Goal: Task Accomplishment & Management: Manage account settings

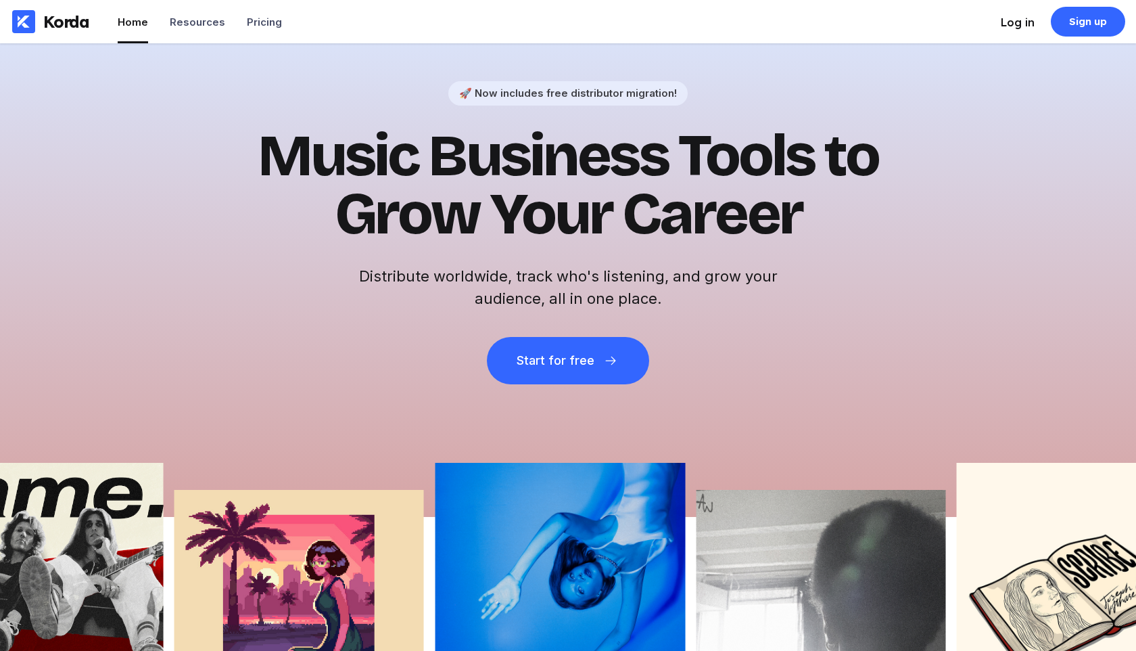
click at [1014, 23] on div "Log in" at bounding box center [1018, 23] width 34 height 14
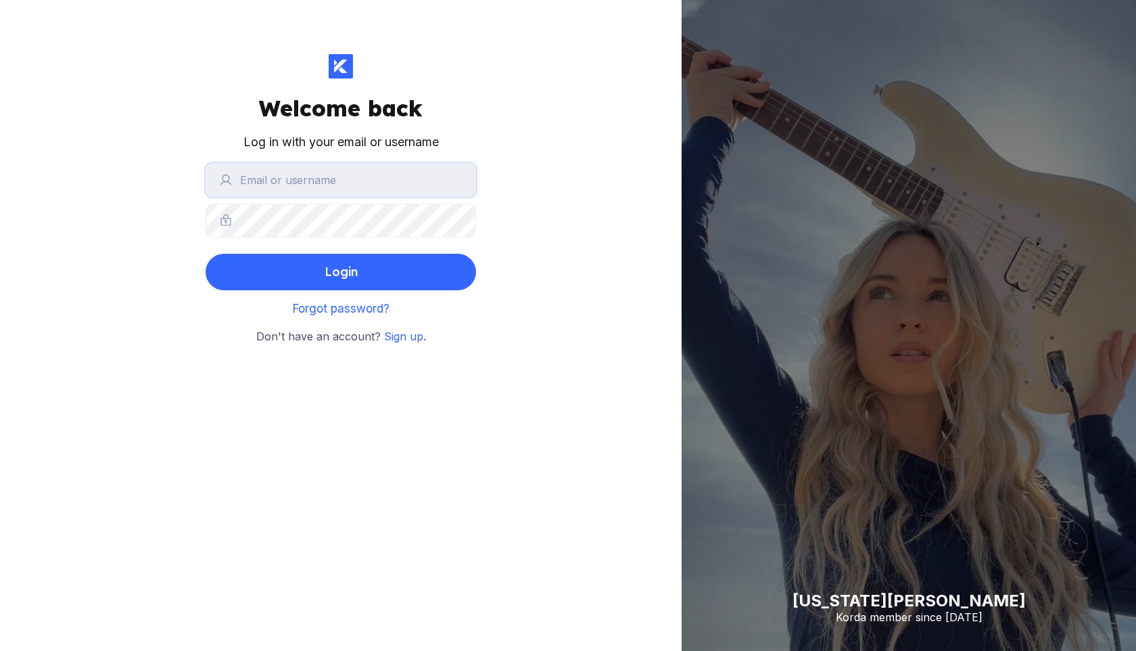
type input "shaymizz"
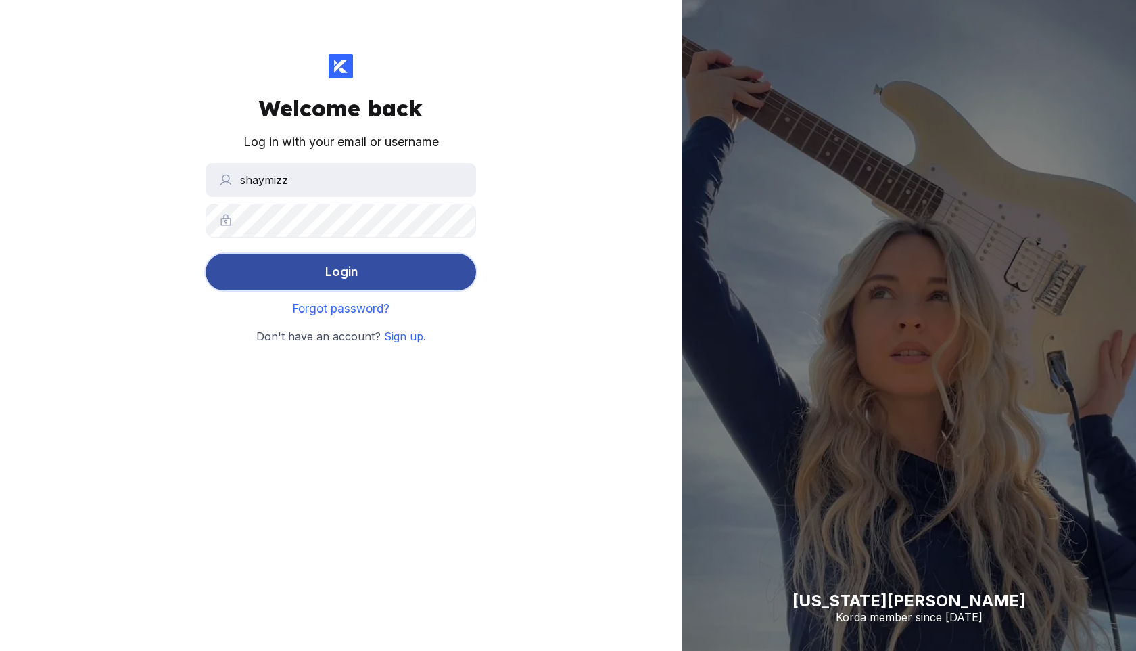
click at [346, 275] on div "Login" at bounding box center [341, 271] width 33 height 27
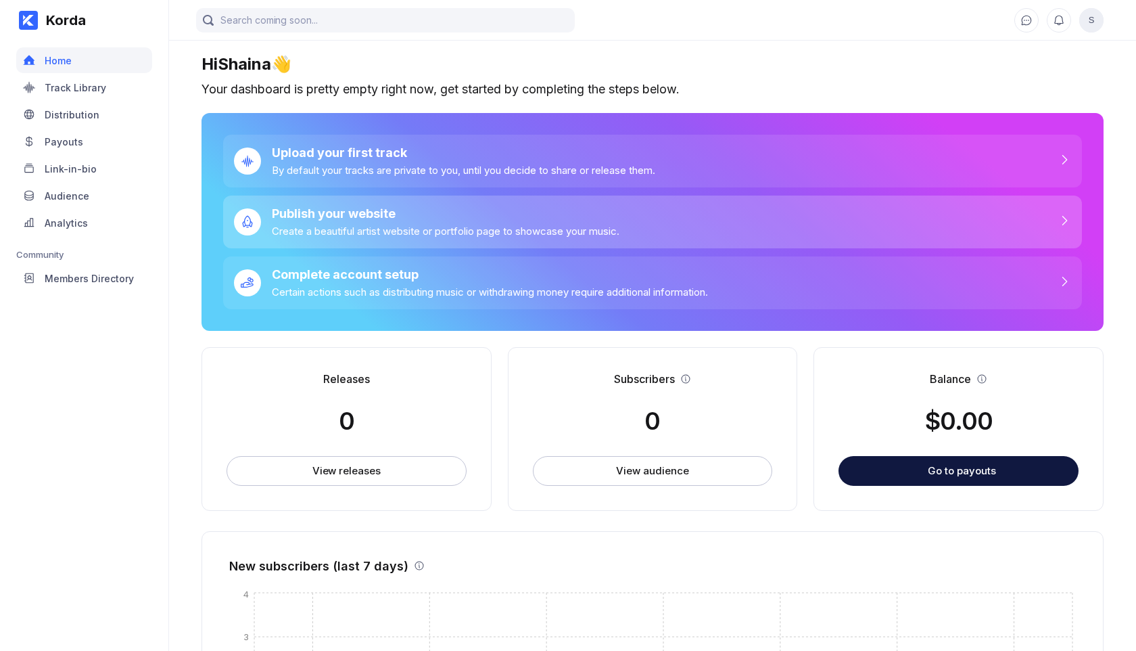
click at [390, 227] on div "Create a beautiful artist website or portfolio page to showcase your music." at bounding box center [446, 231] width 348 height 13
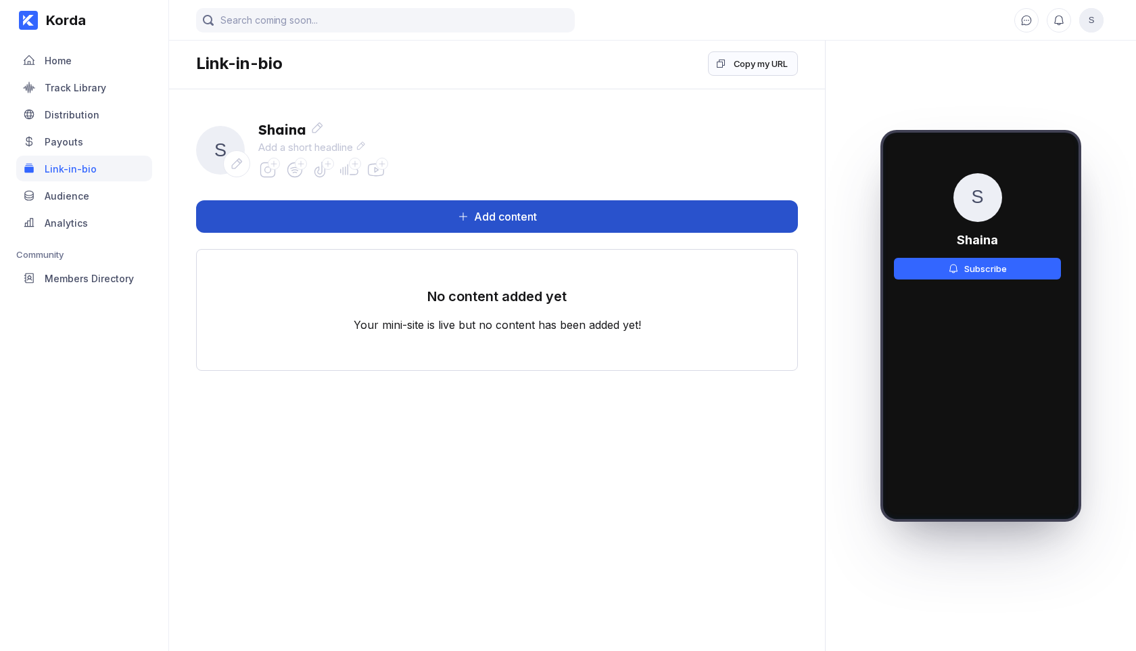
click at [515, 222] on div "Add content" at bounding box center [503, 217] width 68 height 14
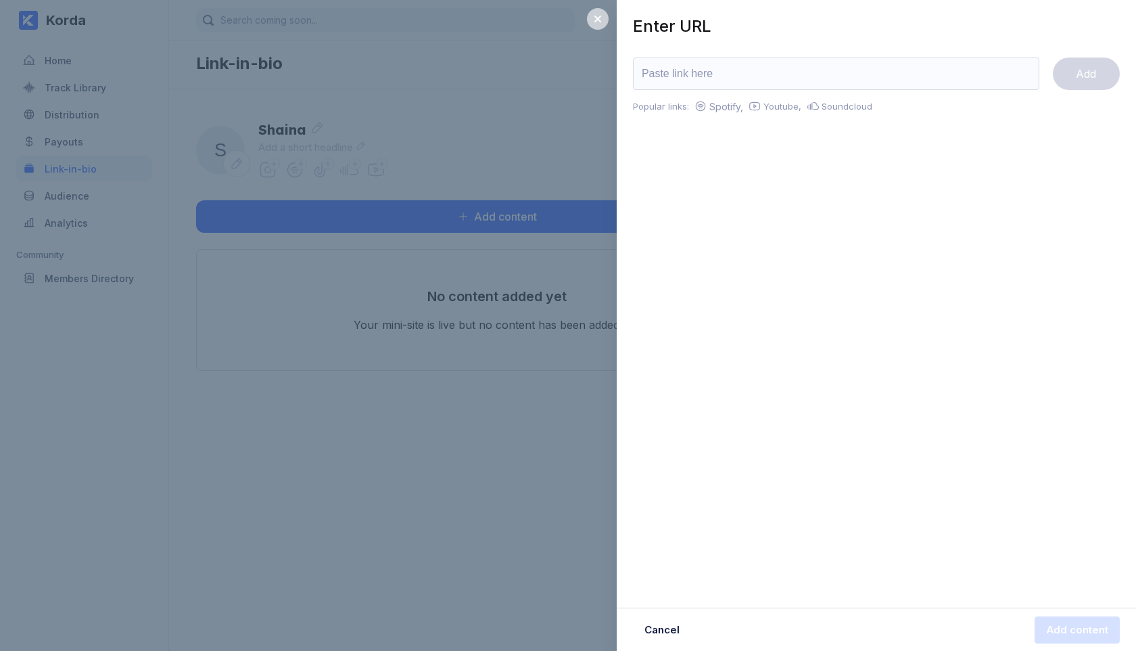
click at [597, 14] on icon at bounding box center [597, 19] width 11 height 11
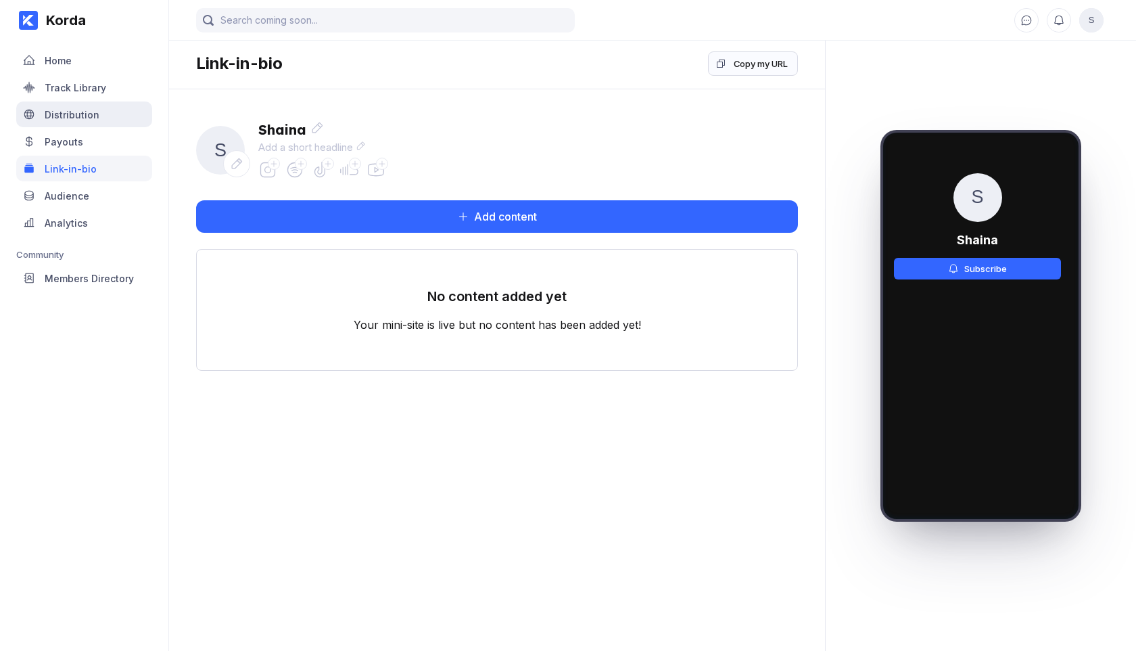
click at [75, 107] on div "Distribution" at bounding box center [84, 114] width 136 height 26
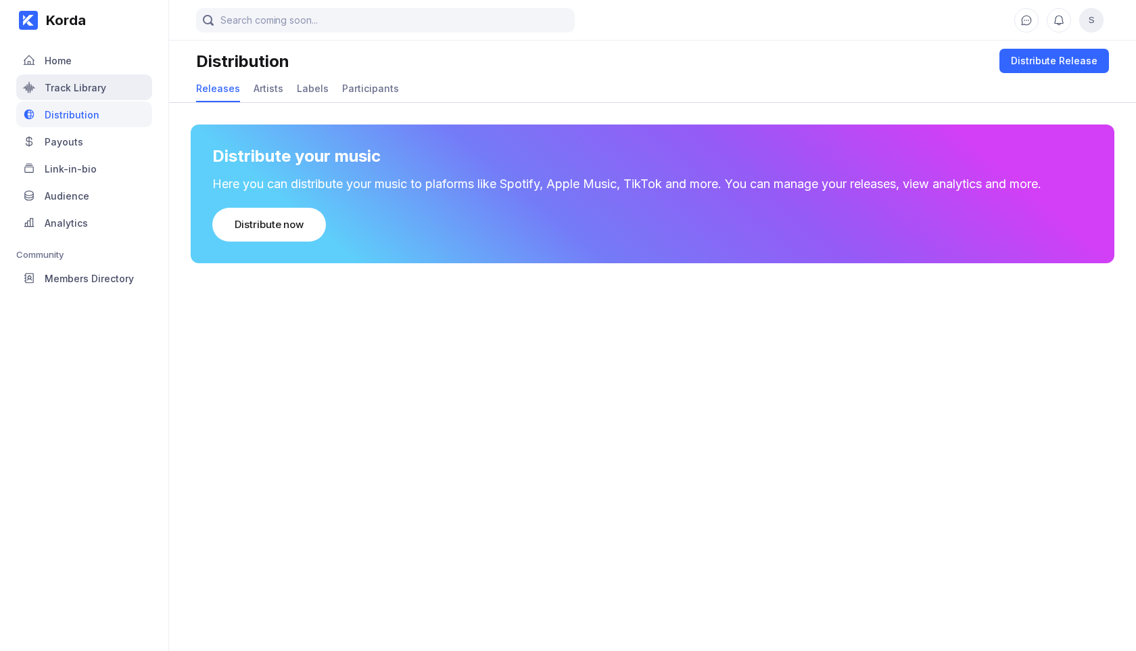
click at [88, 82] on div "Track Library" at bounding box center [76, 87] width 62 height 11
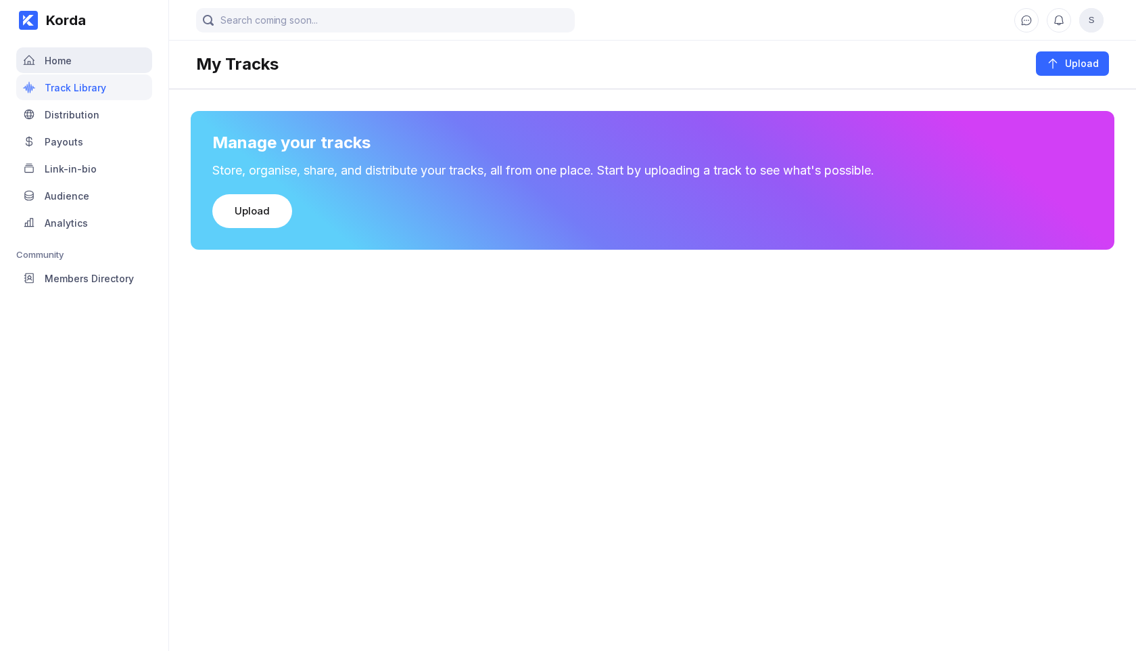
click at [62, 57] on div "Home" at bounding box center [58, 60] width 27 height 11
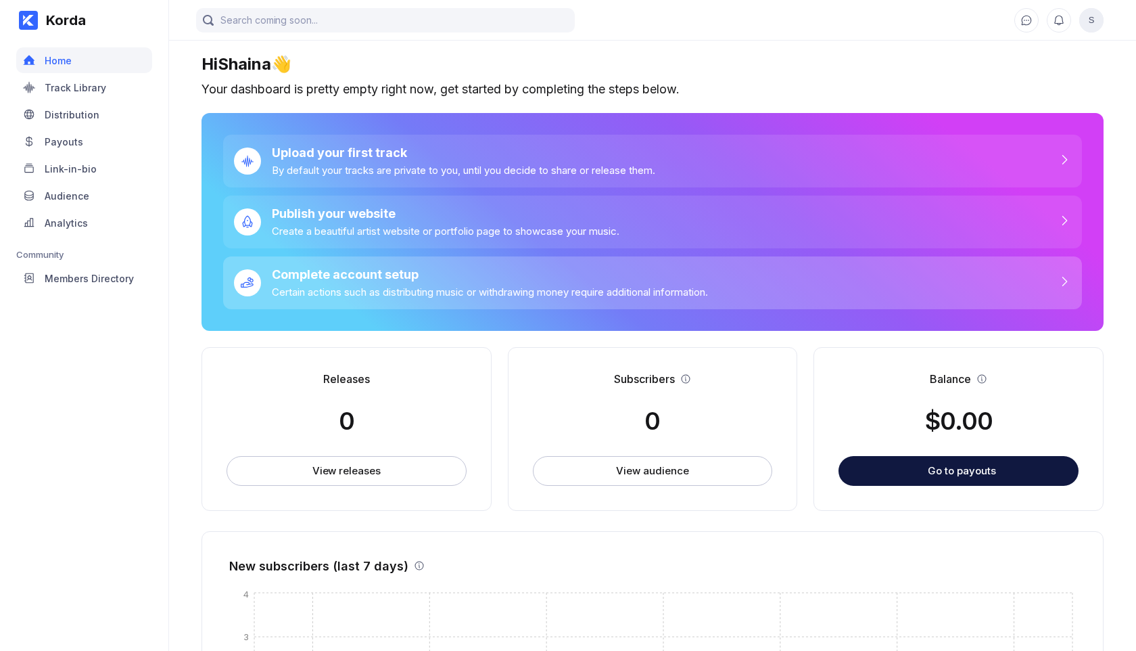
click at [361, 285] on div "Complete account setup Certain actions such as distributing music or withdrawin…" at bounding box center [484, 282] width 447 height 31
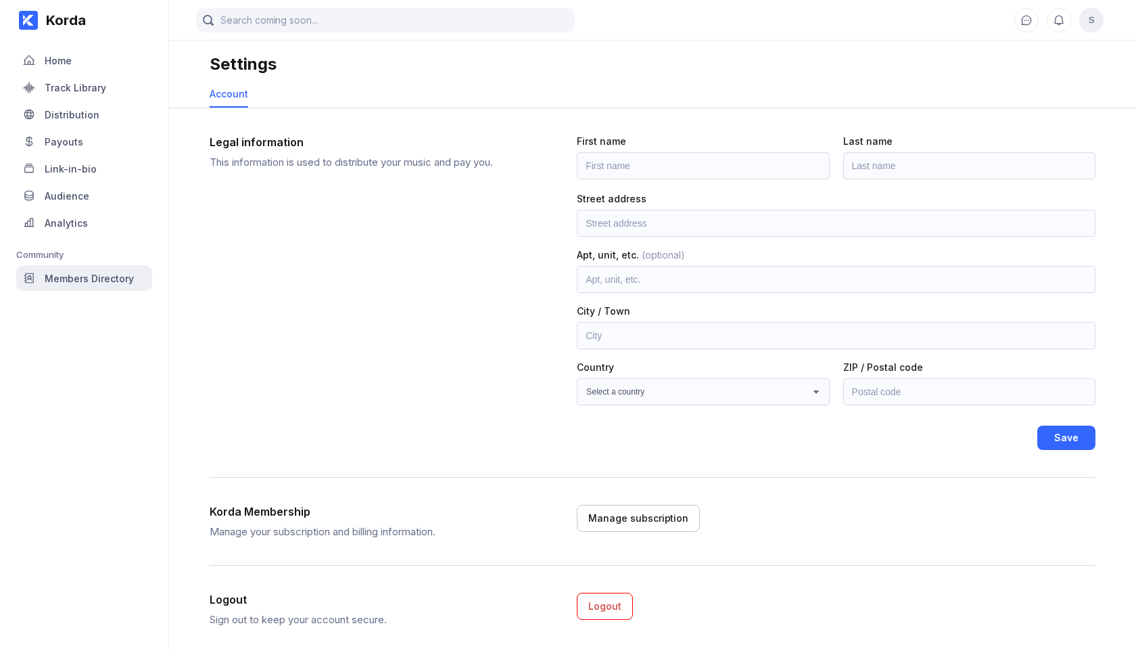
click at [87, 276] on div "Members Directory" at bounding box center [89, 278] width 89 height 11
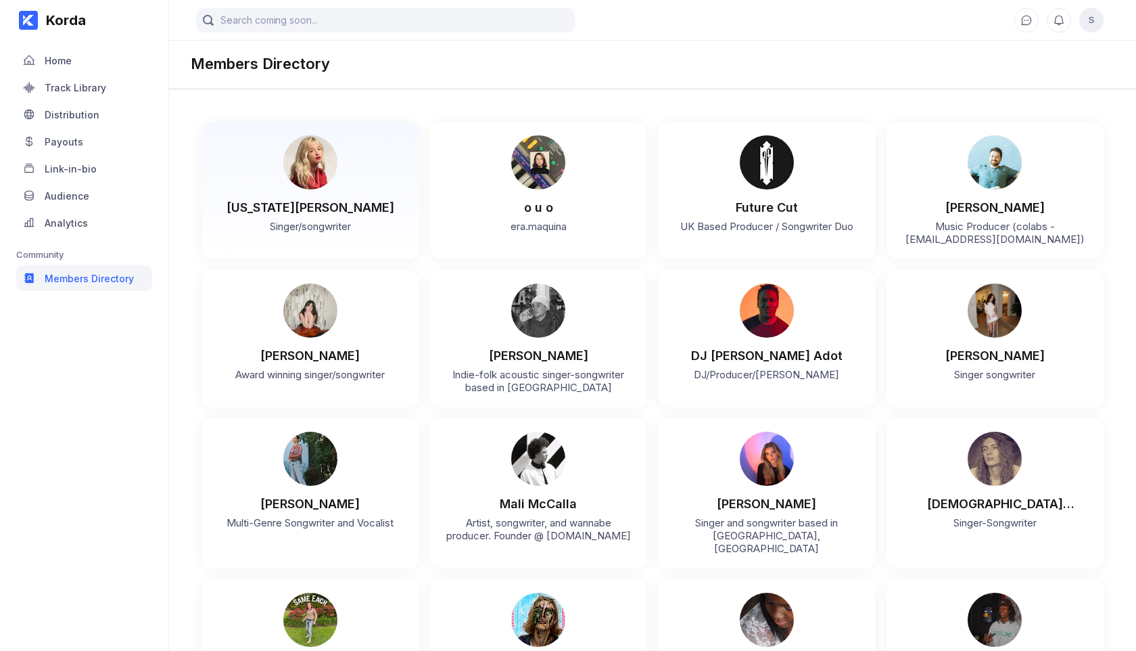
click at [317, 166] on img at bounding box center [310, 162] width 54 height 54
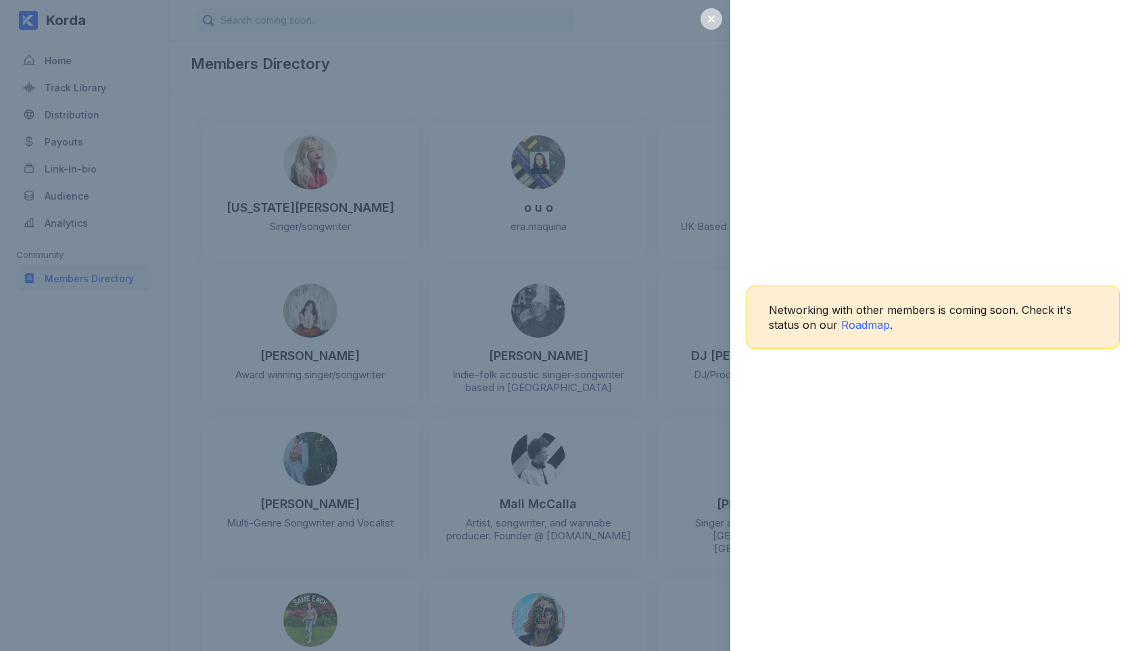
click at [711, 15] on icon at bounding box center [711, 19] width 11 height 11
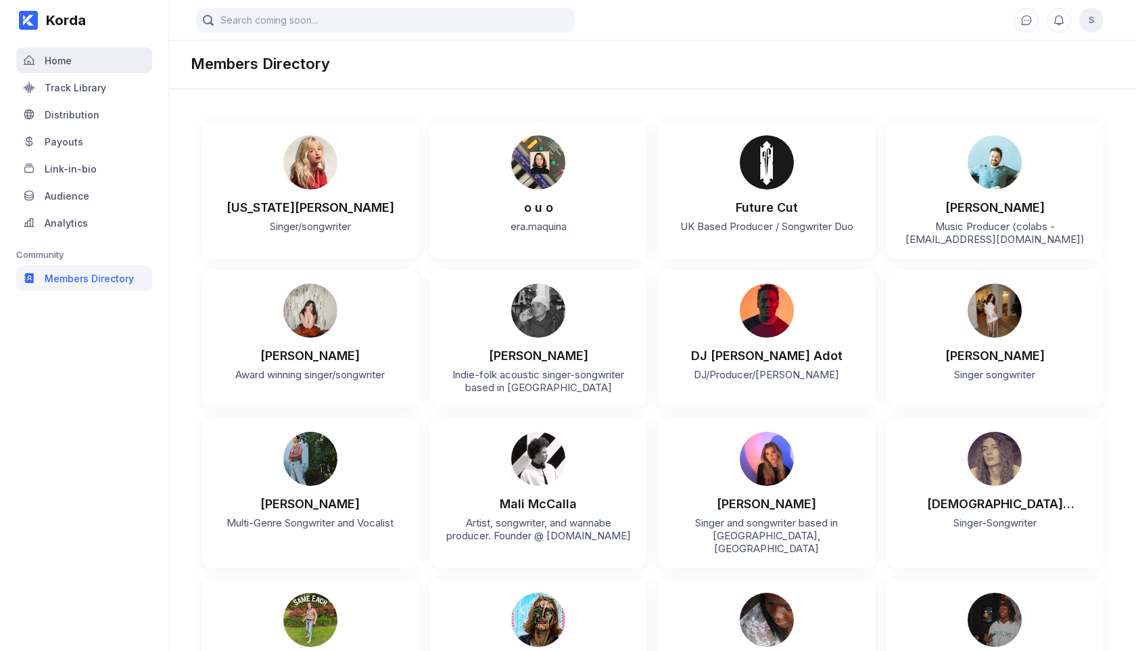
click at [52, 60] on div "Home" at bounding box center [58, 60] width 27 height 11
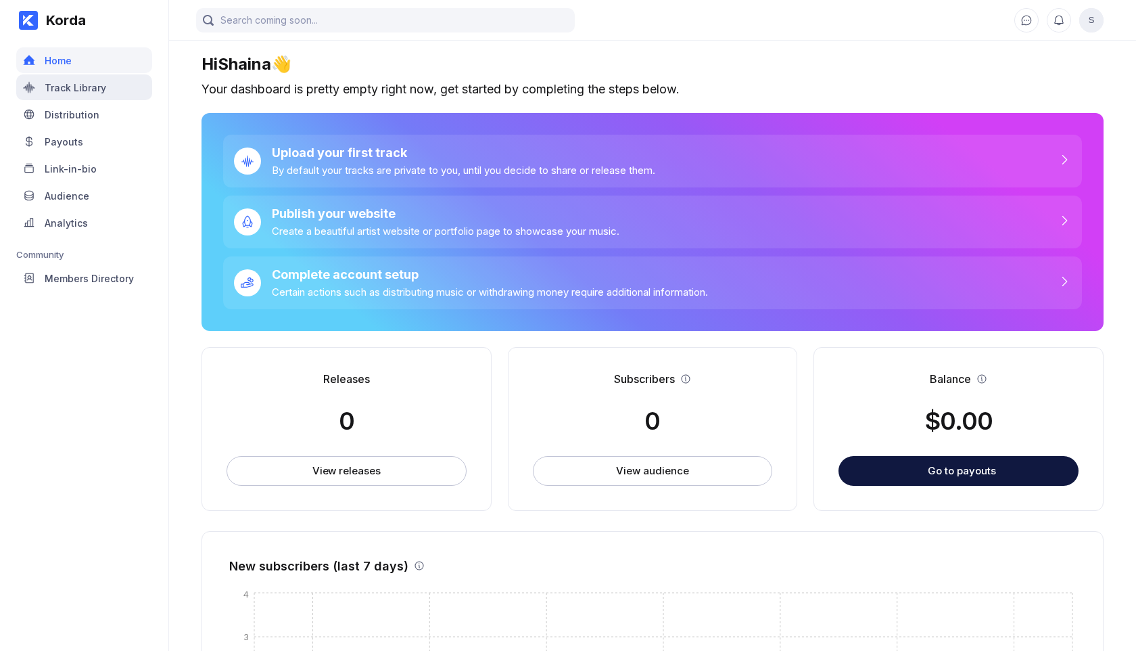
click at [73, 89] on div "Track Library" at bounding box center [76, 87] width 62 height 11
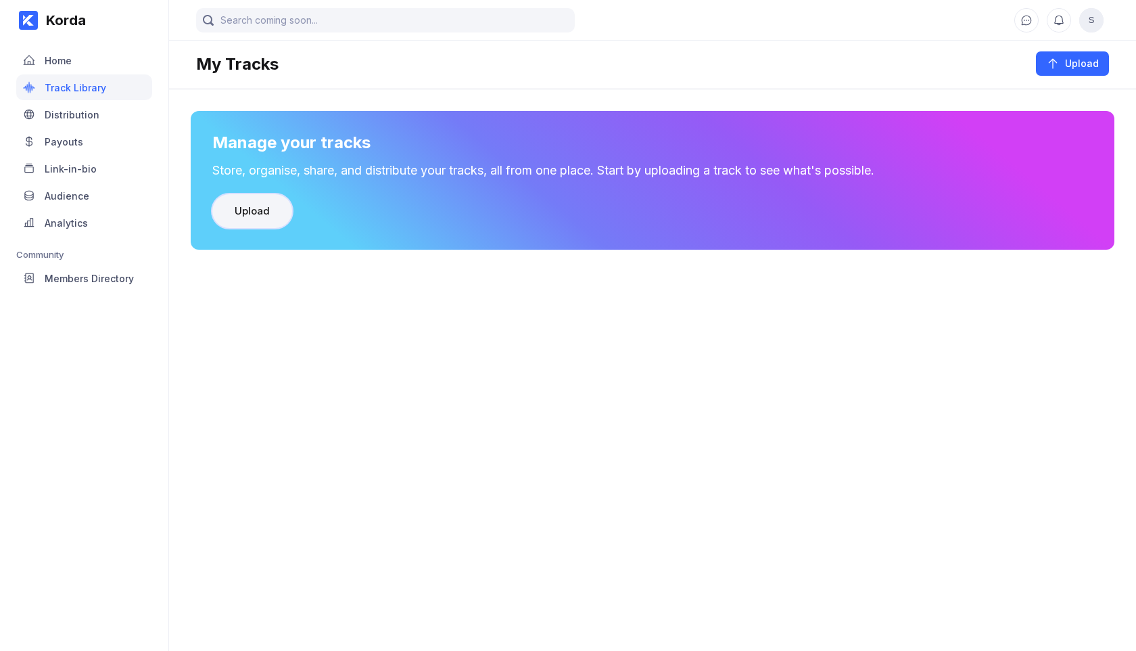
click at [255, 214] on div "Upload" at bounding box center [252, 211] width 35 height 14
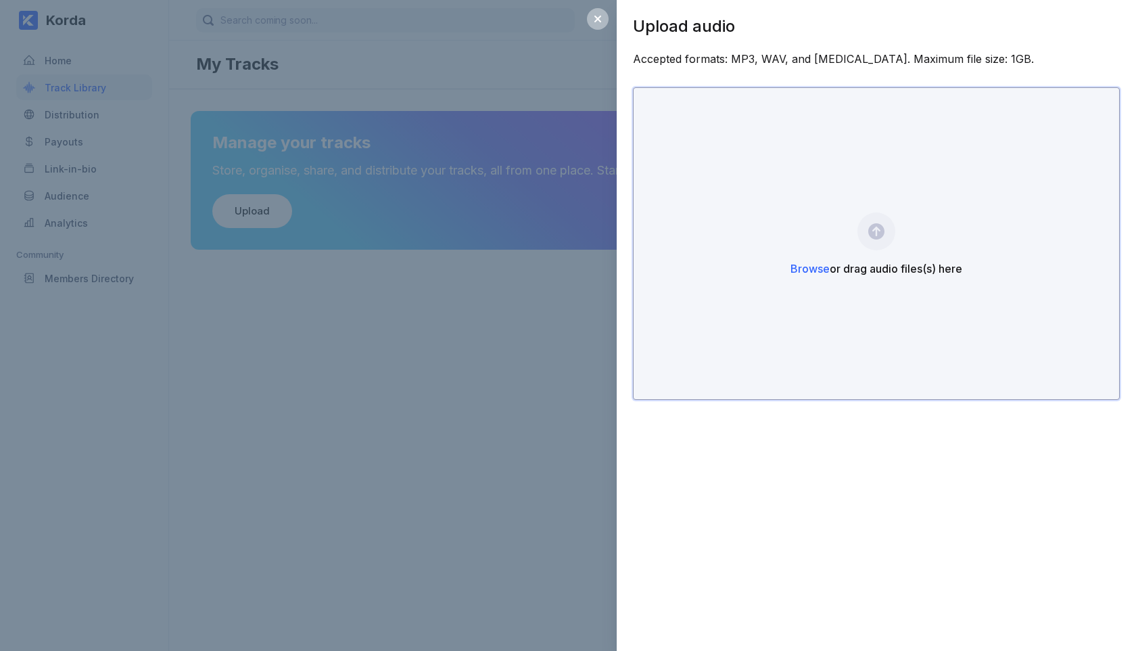
click at [809, 271] on span "Browse" at bounding box center [810, 269] width 39 height 14
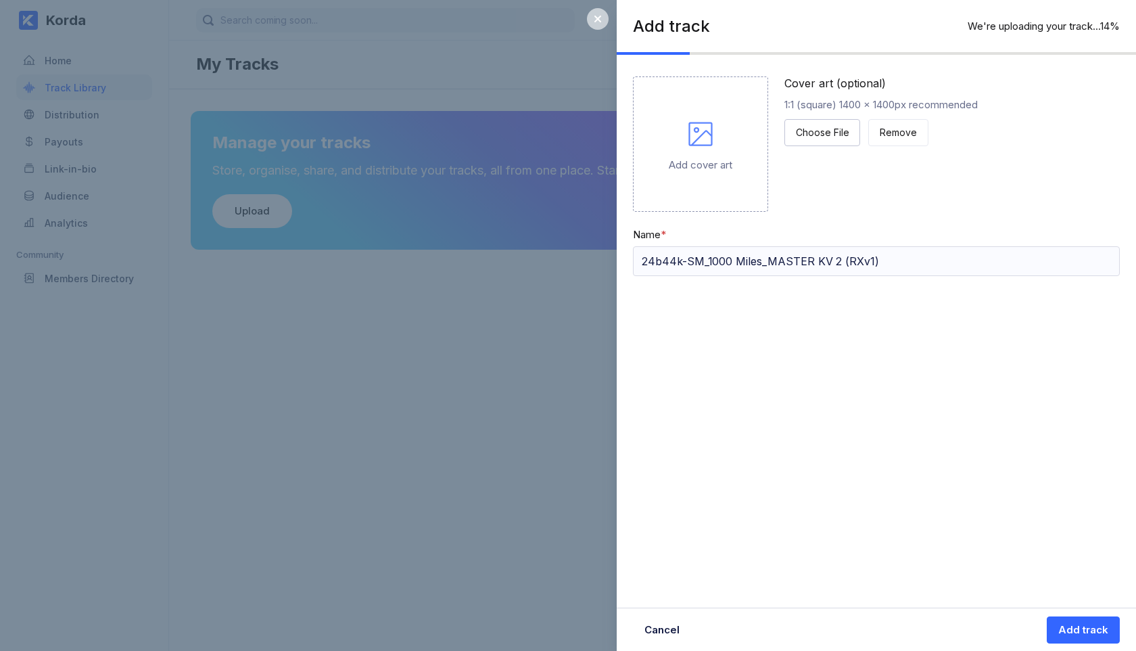
click at [600, 21] on icon at bounding box center [597, 19] width 7 height 7
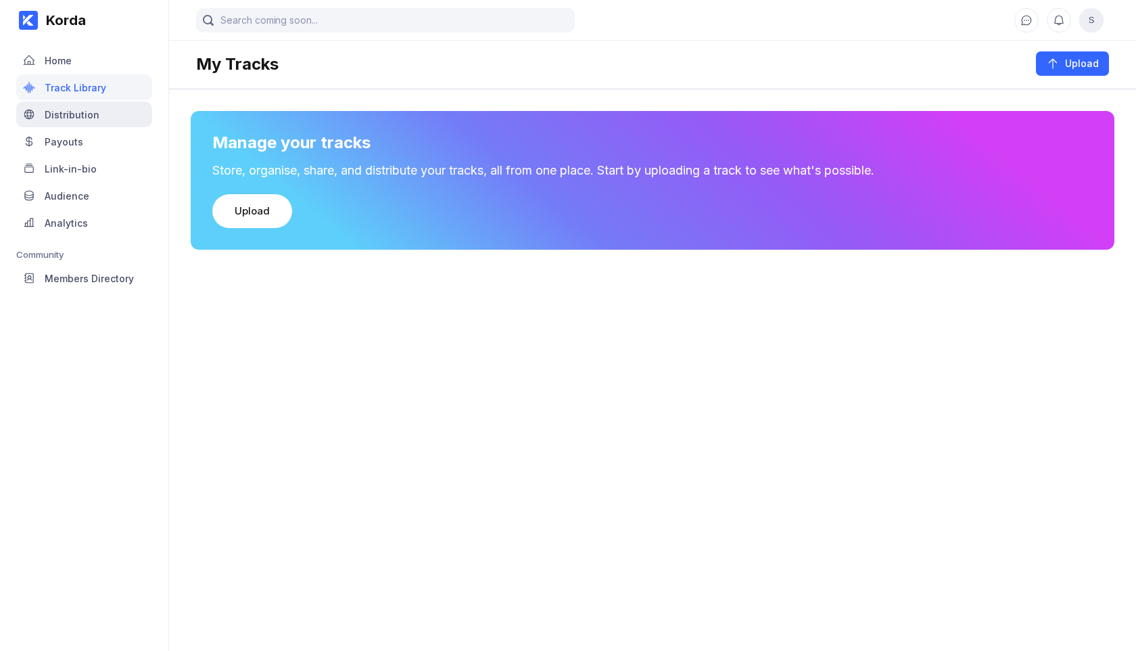
click at [74, 114] on div "Distribution" at bounding box center [72, 114] width 55 height 11
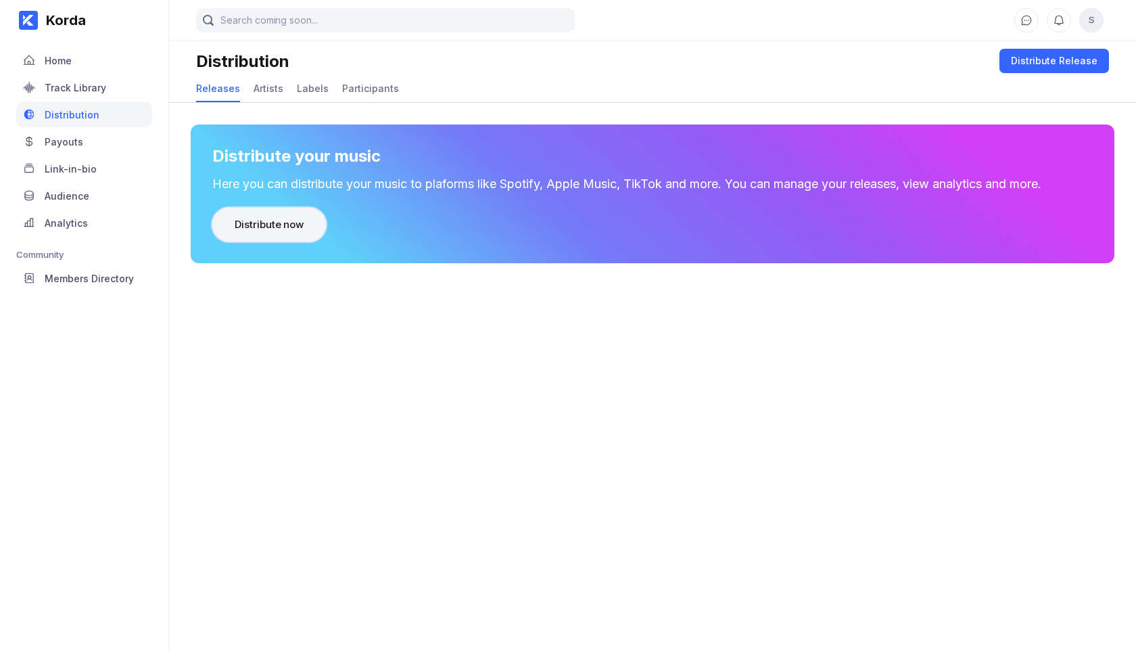
click at [266, 234] on button "Distribute now" at bounding box center [269, 225] width 114 height 34
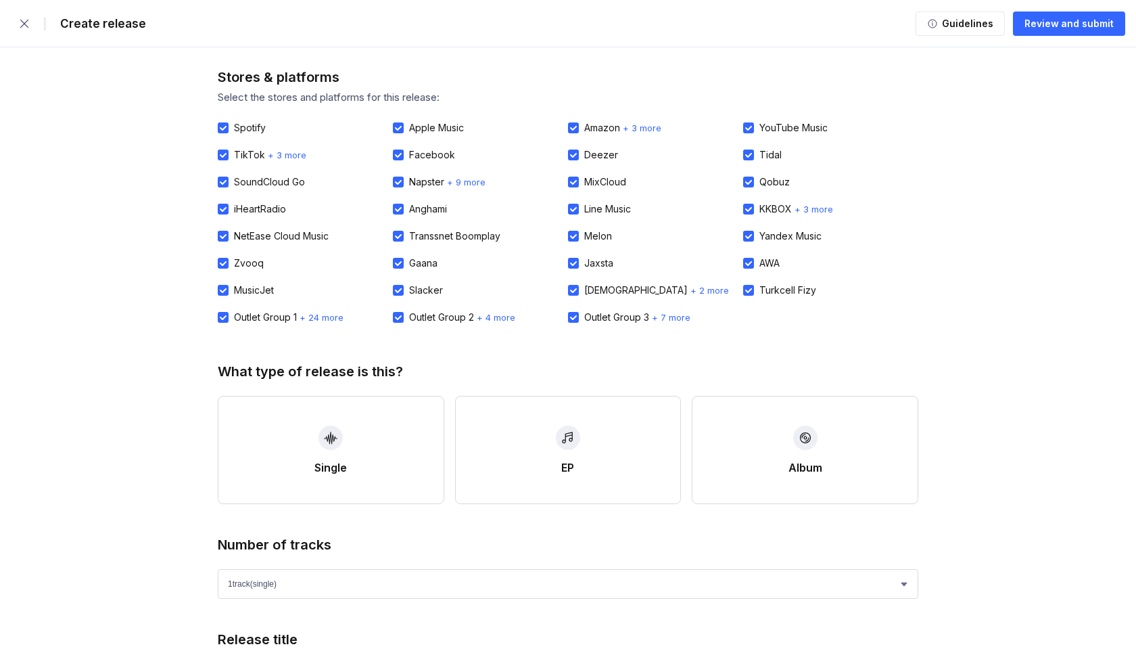
click at [293, 235] on div "NetEase Cloud Music" at bounding box center [281, 236] width 95 height 11
click at [218, 231] on input "NetEase Cloud Music" at bounding box center [218, 231] width 1 height 1
click at [293, 235] on div "NetEase Cloud Music" at bounding box center [281, 236] width 95 height 11
click at [218, 231] on input "NetEase Cloud Music" at bounding box center [218, 231] width 1 height 1
checkbox input "true"
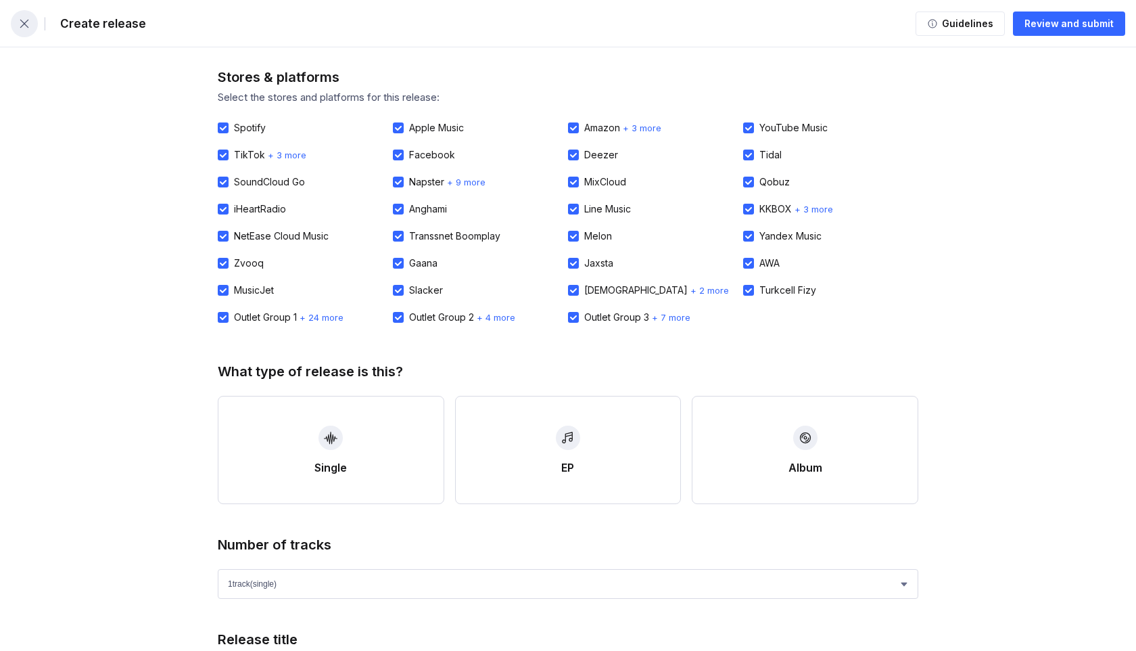
click at [26, 27] on icon "button" at bounding box center [25, 24] width 14 height 14
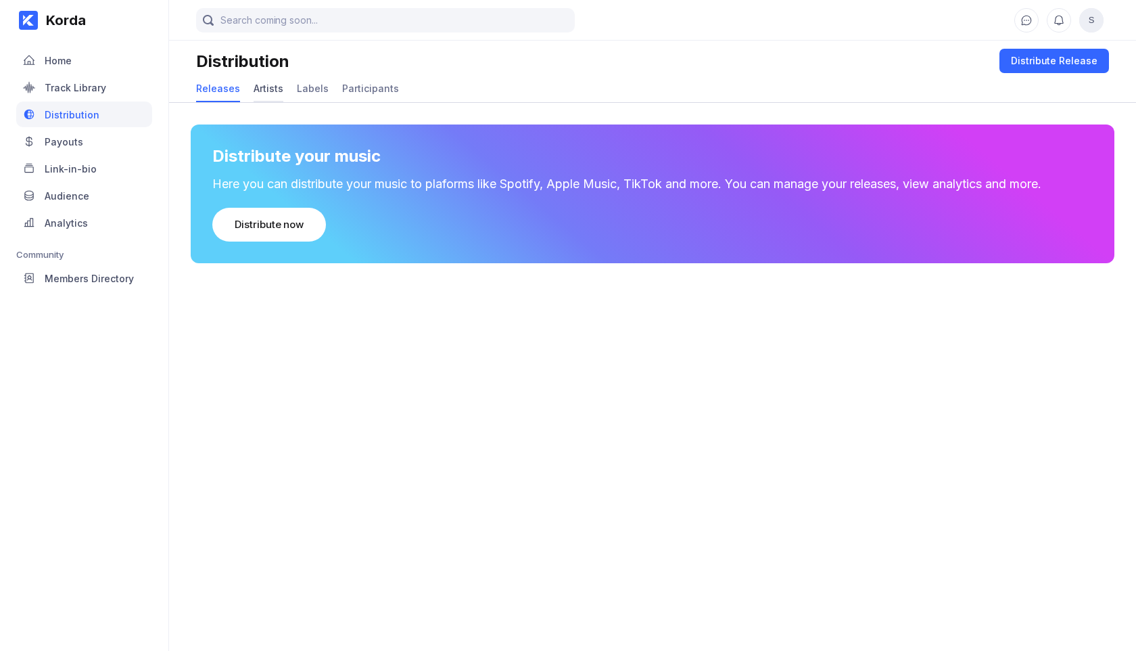
click at [270, 91] on div "Artists" at bounding box center [269, 88] width 30 height 11
click at [250, 233] on button "Add artist" at bounding box center [258, 225] width 93 height 34
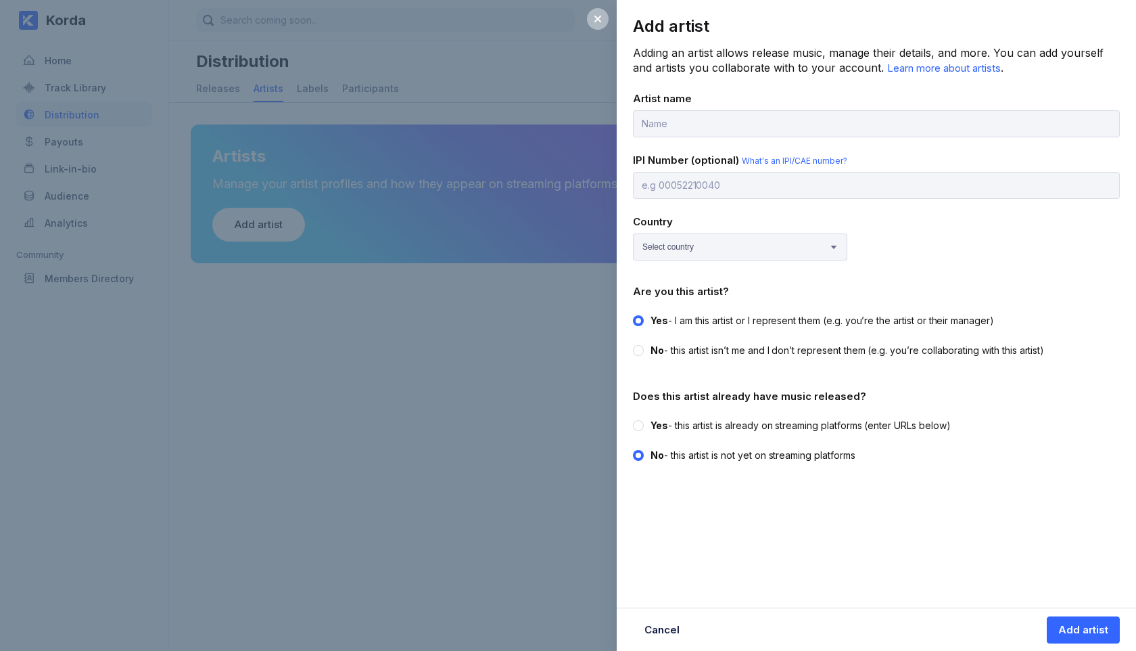
click at [524, 394] on div "Add artist Adding an artist allows release music, manage their details, and mor…" at bounding box center [568, 325] width 1136 height 651
click at [594, 16] on icon at bounding box center [597, 19] width 7 height 7
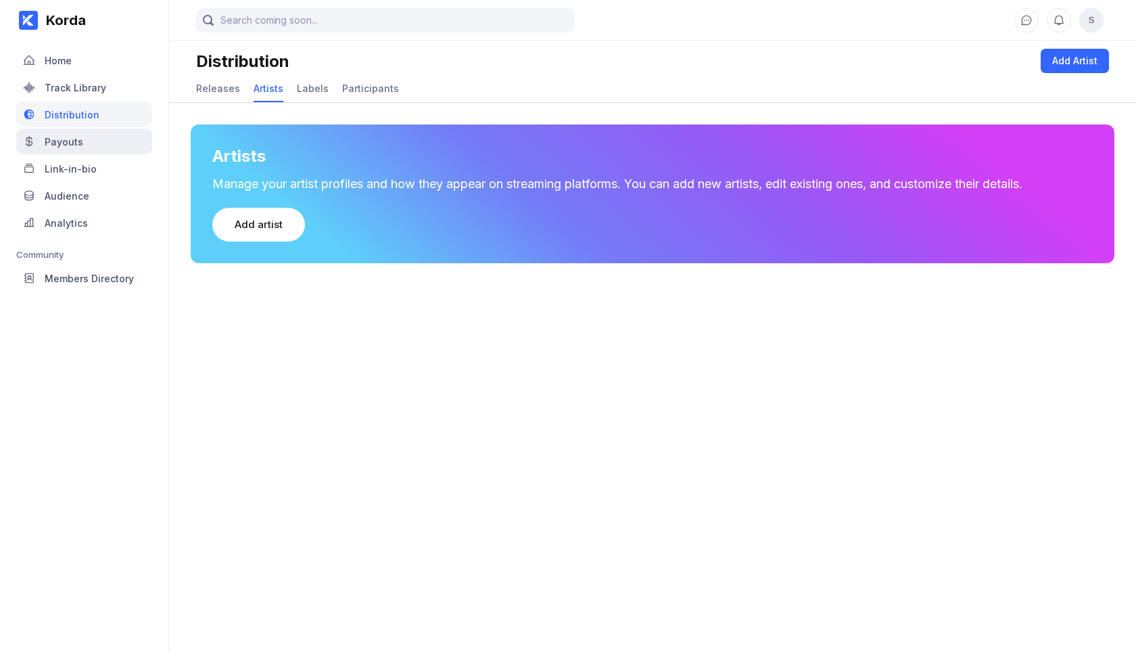
click at [54, 140] on div "Payouts" at bounding box center [64, 141] width 39 height 11
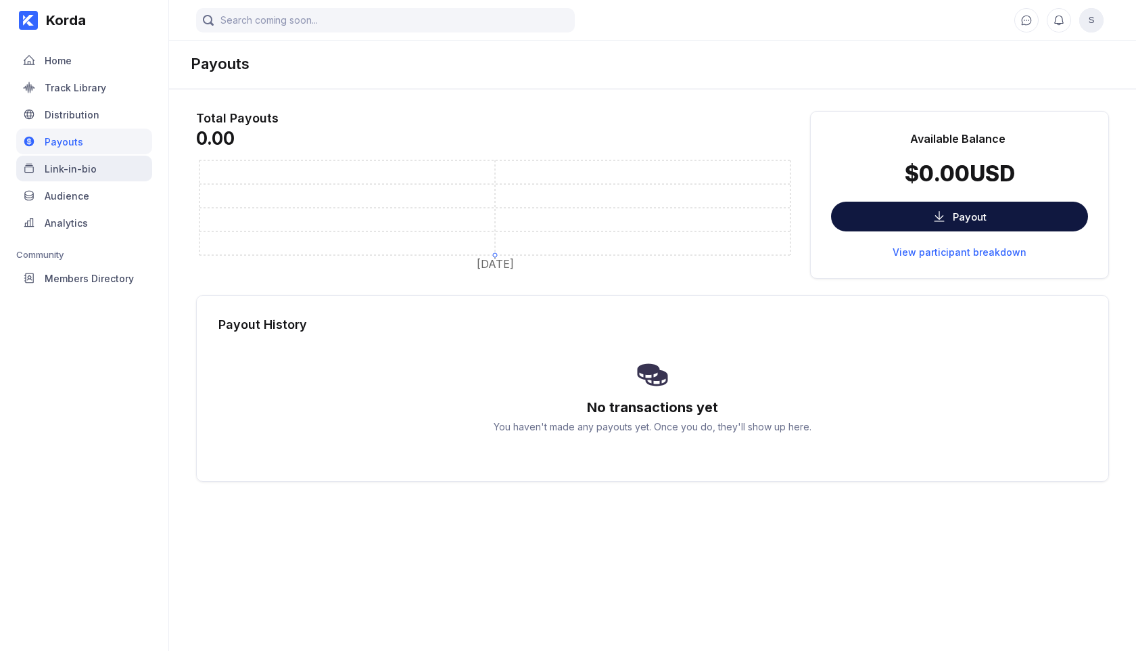
click at [74, 170] on div "Link-in-bio" at bounding box center [71, 168] width 52 height 11
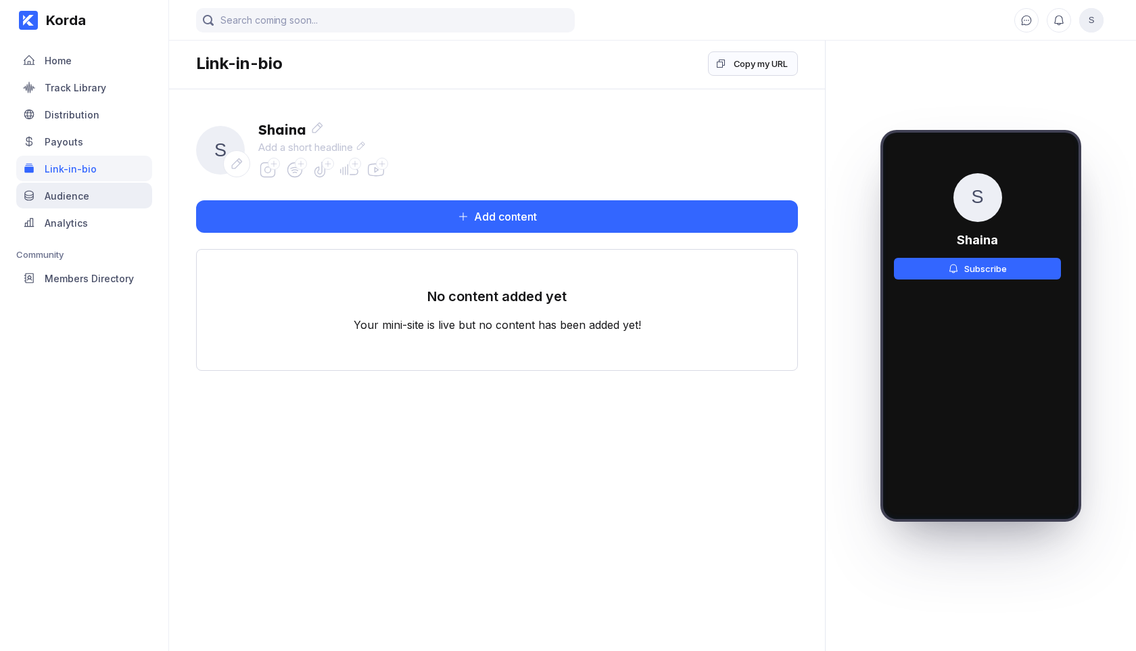
click at [83, 191] on div "Audience" at bounding box center [67, 195] width 45 height 11
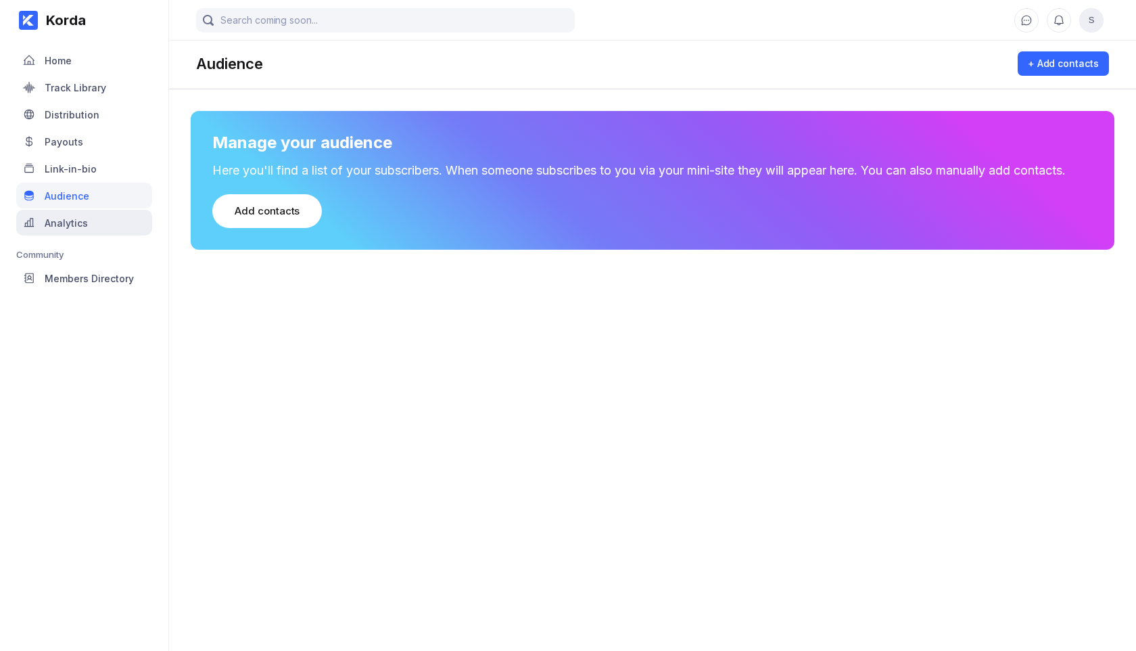
click at [87, 220] on div "Analytics" at bounding box center [84, 223] width 136 height 26
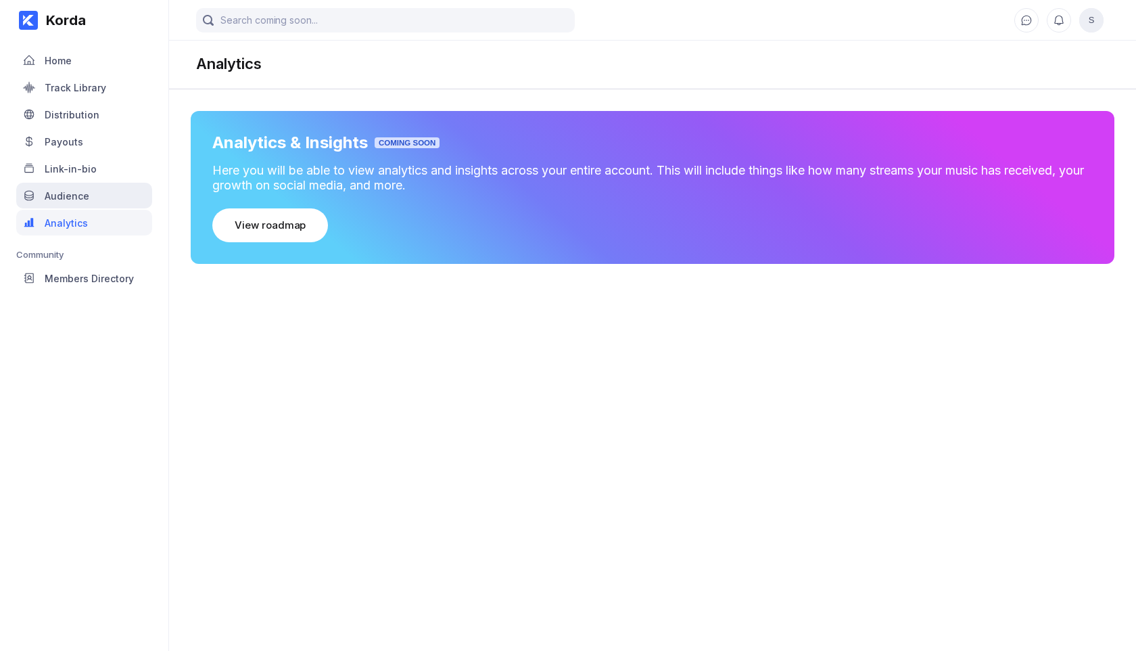
click at [93, 198] on div "Audience" at bounding box center [84, 196] width 136 height 26
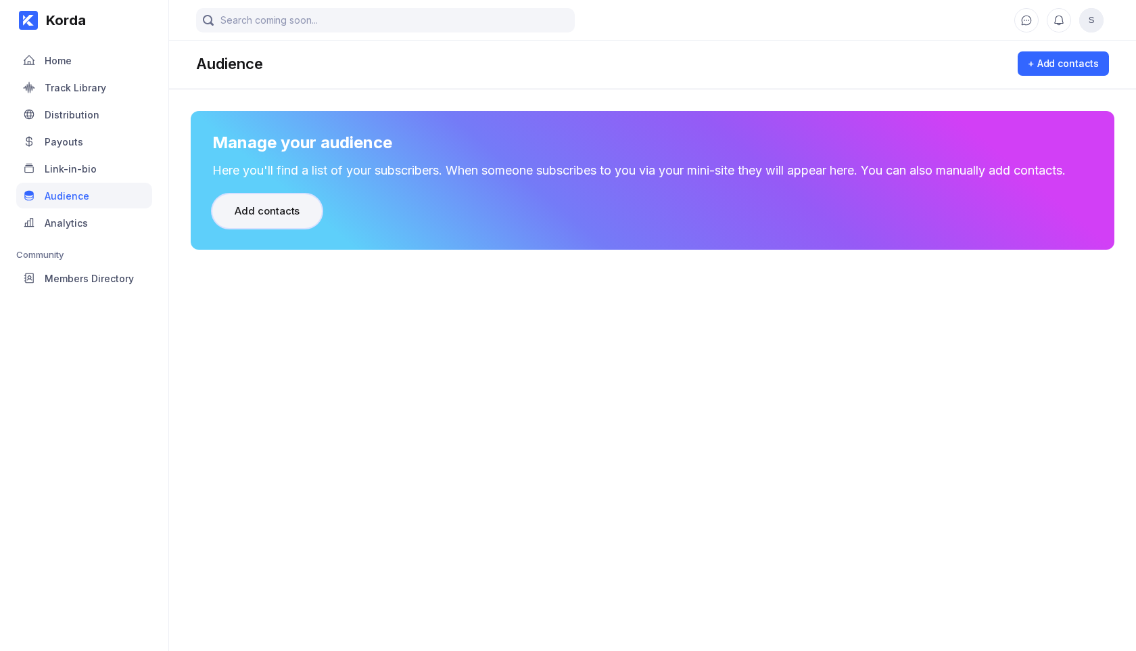
click at [271, 205] on div "Add contacts" at bounding box center [267, 211] width 65 height 14
click at [1089, 60] on div "+ Add contacts" at bounding box center [1063, 64] width 71 height 14
click at [64, 62] on div "Home" at bounding box center [58, 60] width 27 height 11
